Goal: Task Accomplishment & Management: Use online tool/utility

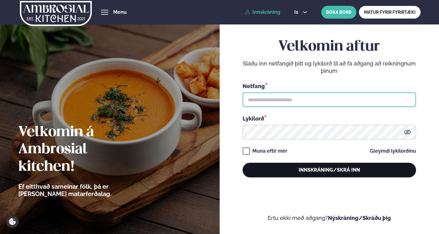
type input "**********"
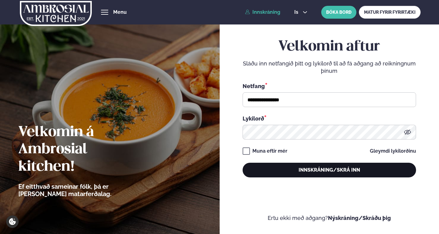
click at [318, 168] on button "Innskráning/Skrá inn" at bounding box center [329, 170] width 173 height 15
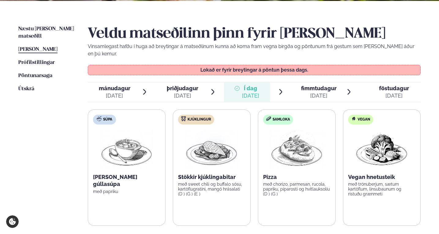
scroll to position [135, 0]
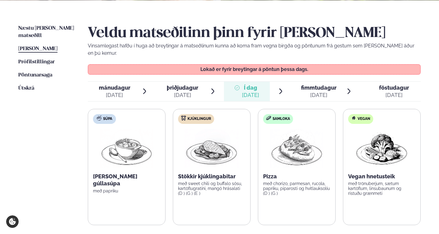
click at [317, 84] on span "fimmtudagur" at bounding box center [318, 87] width 35 height 6
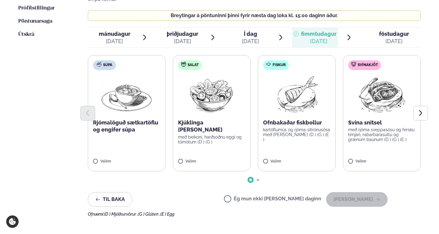
scroll to position [192, 0]
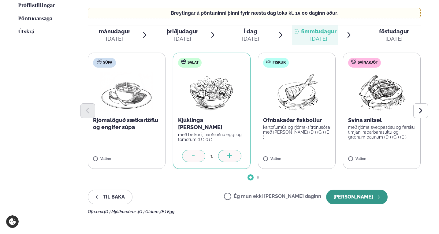
click at [346, 195] on button "[PERSON_NAME]" at bounding box center [357, 197] width 62 height 15
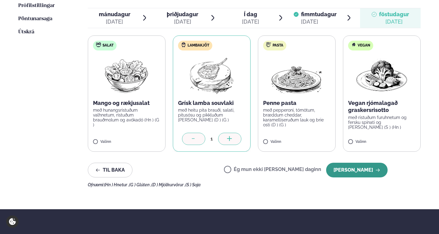
click at [355, 166] on button "[PERSON_NAME]" at bounding box center [357, 170] width 62 height 15
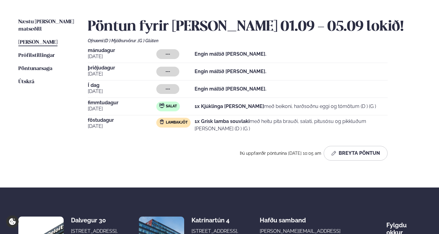
scroll to position [141, 0]
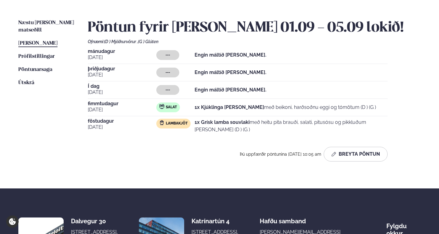
click at [57, 19] on div "Næstu [PERSON_NAME] matseðill Næsta vika [PERSON_NAME] matseðill [PERSON_NAME] …" at bounding box center [219, 91] width 439 height 193
click at [60, 21] on span "Næstu [PERSON_NAME] matseðill" at bounding box center [46, 26] width 56 height 13
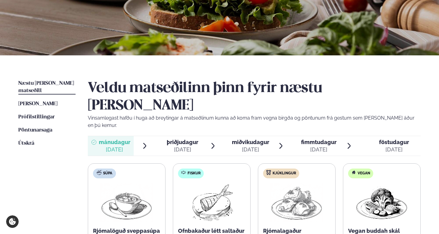
scroll to position [123, 0]
